Goal: Navigation & Orientation: Find specific page/section

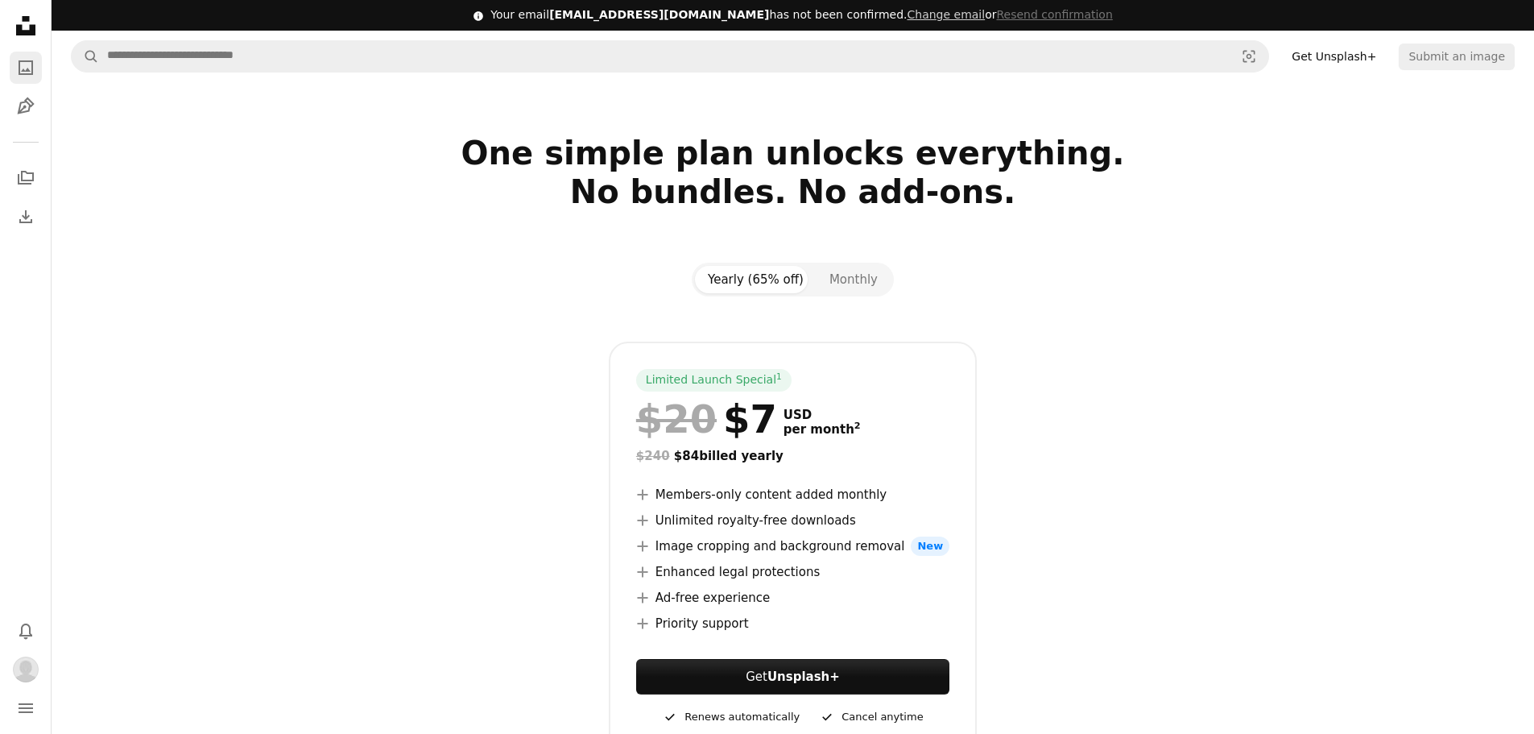
click at [14, 68] on link "A photo" at bounding box center [26, 68] width 32 height 32
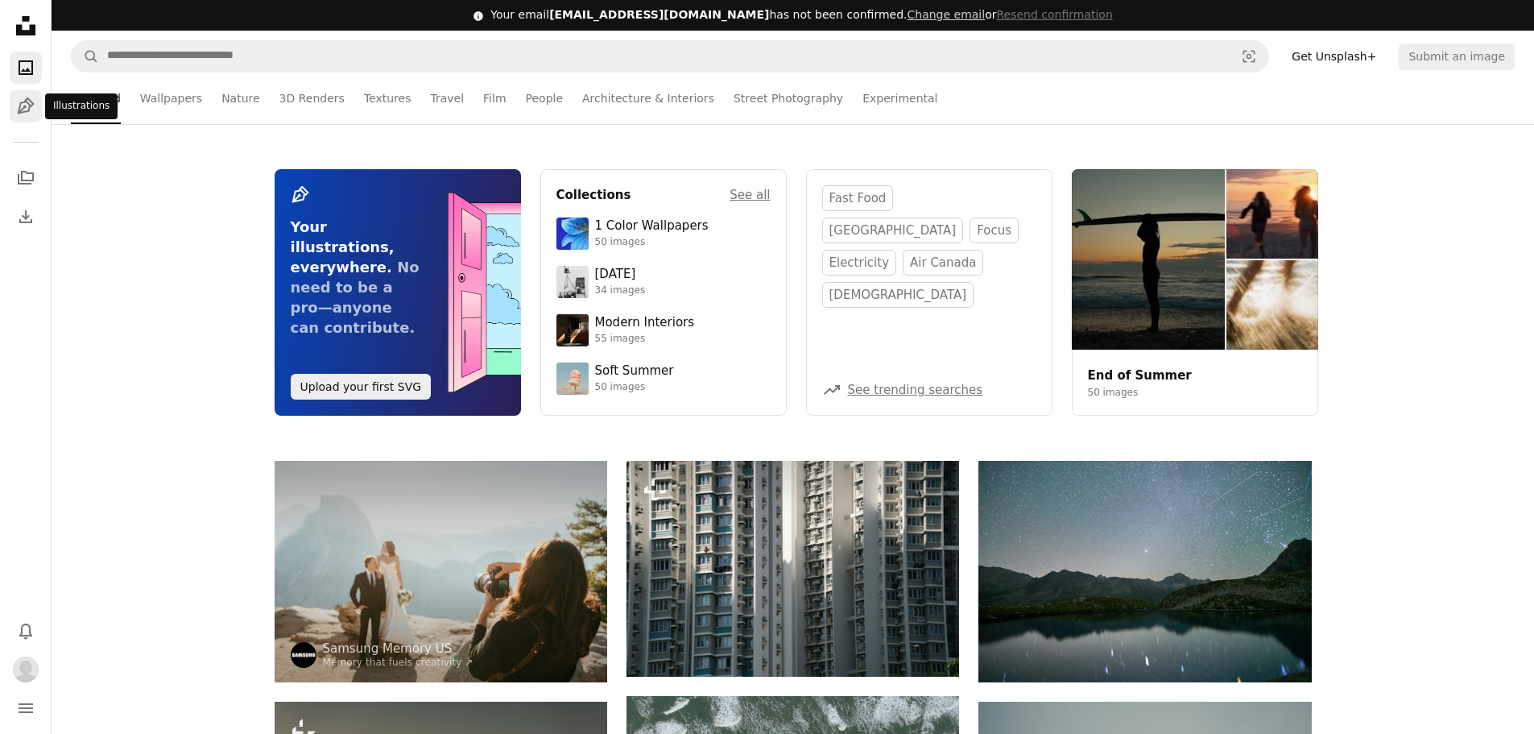
click at [17, 103] on icon "Pen Tool" at bounding box center [25, 106] width 19 height 19
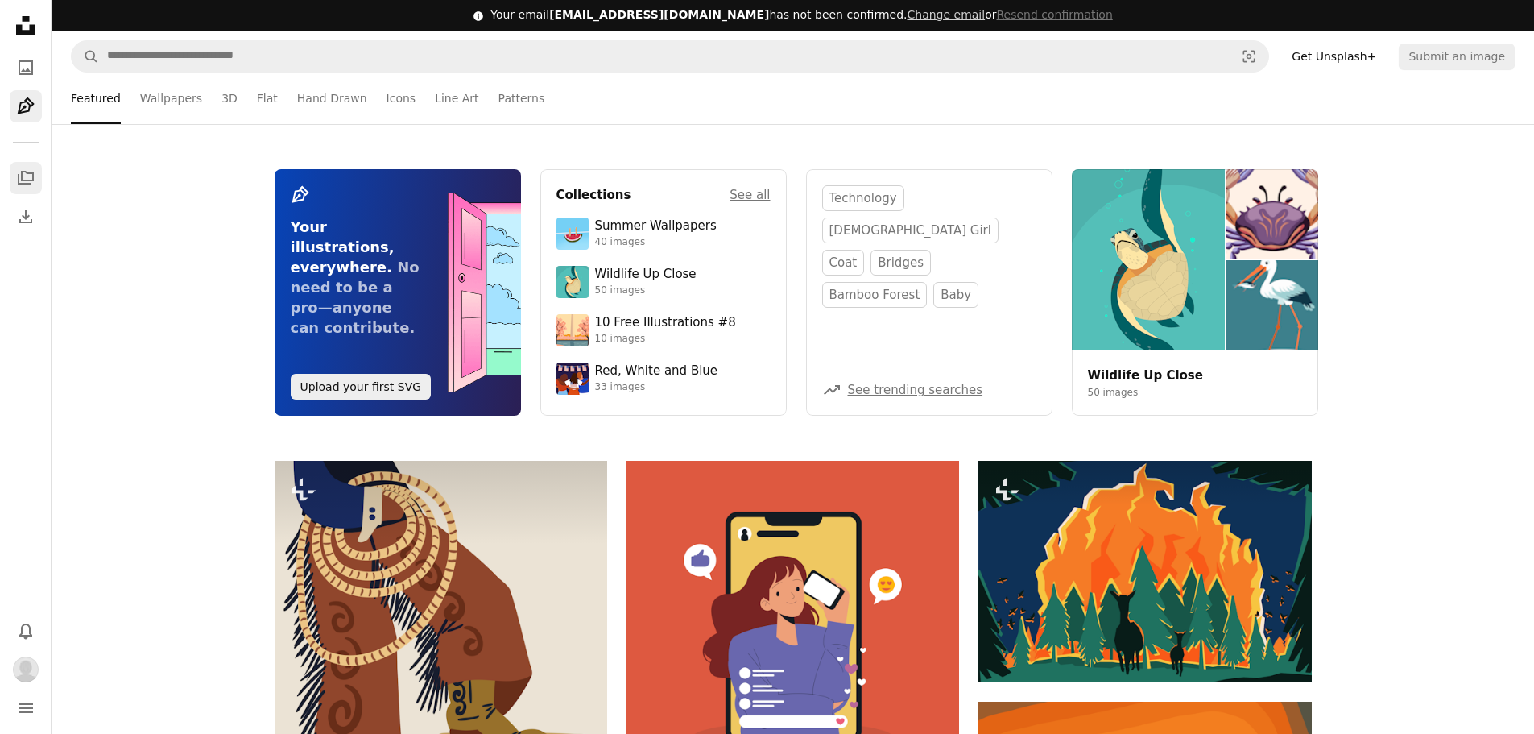
click at [17, 179] on icon "A stack of folders" at bounding box center [25, 177] width 19 height 19
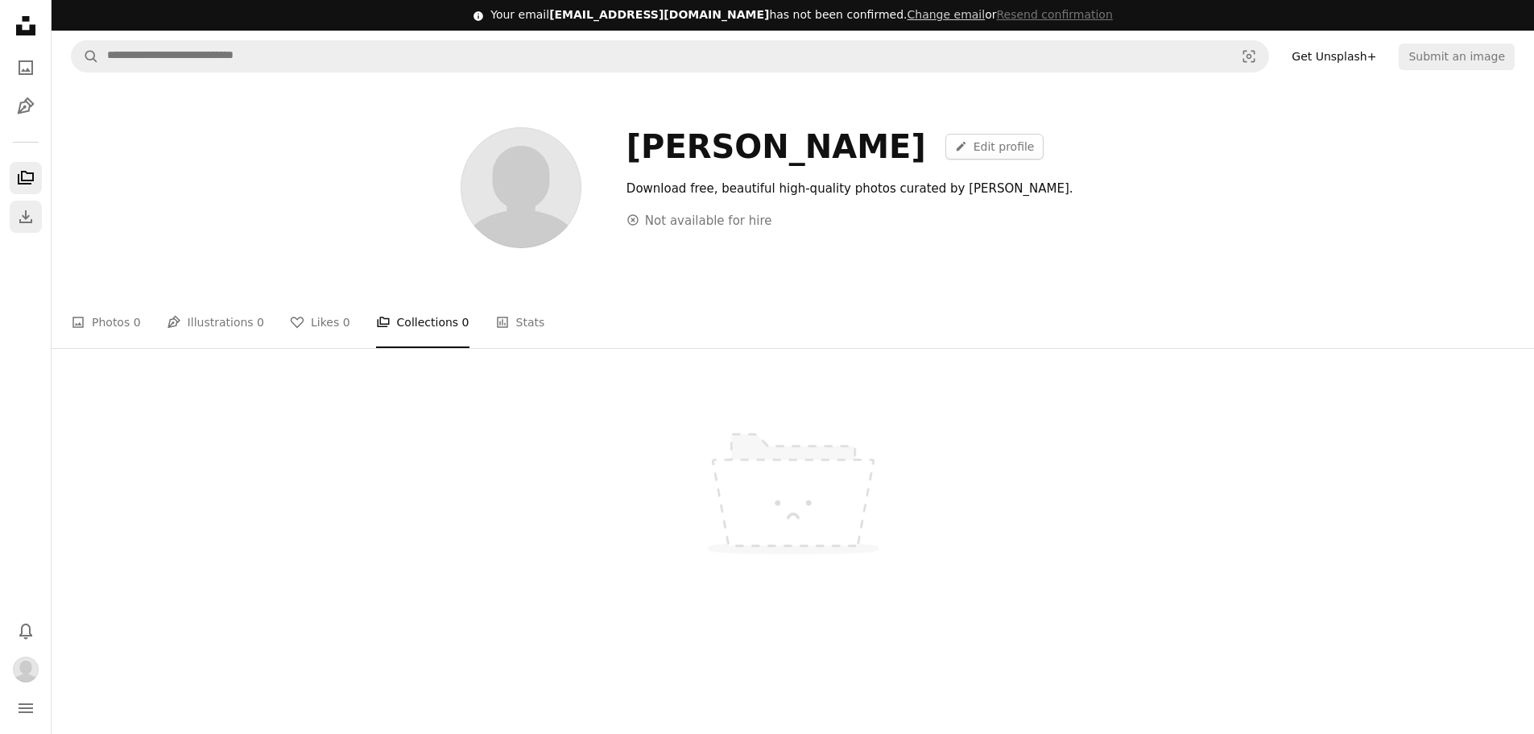
click at [18, 223] on icon "Download" at bounding box center [25, 216] width 19 height 19
